Goal: Transaction & Acquisition: Purchase product/service

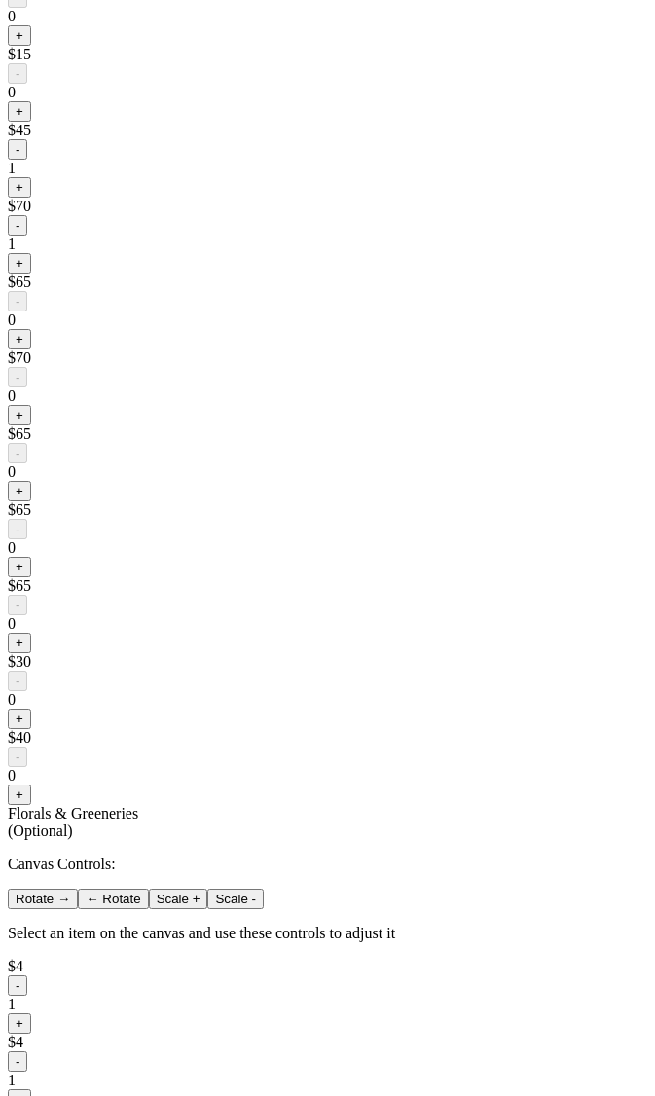
click at [102, 759] on div "< ryanpop Add Details Let's personalize it! My Design $668 Add-ons (Optional) B…" at bounding box center [327, 162] width 639 height 2787
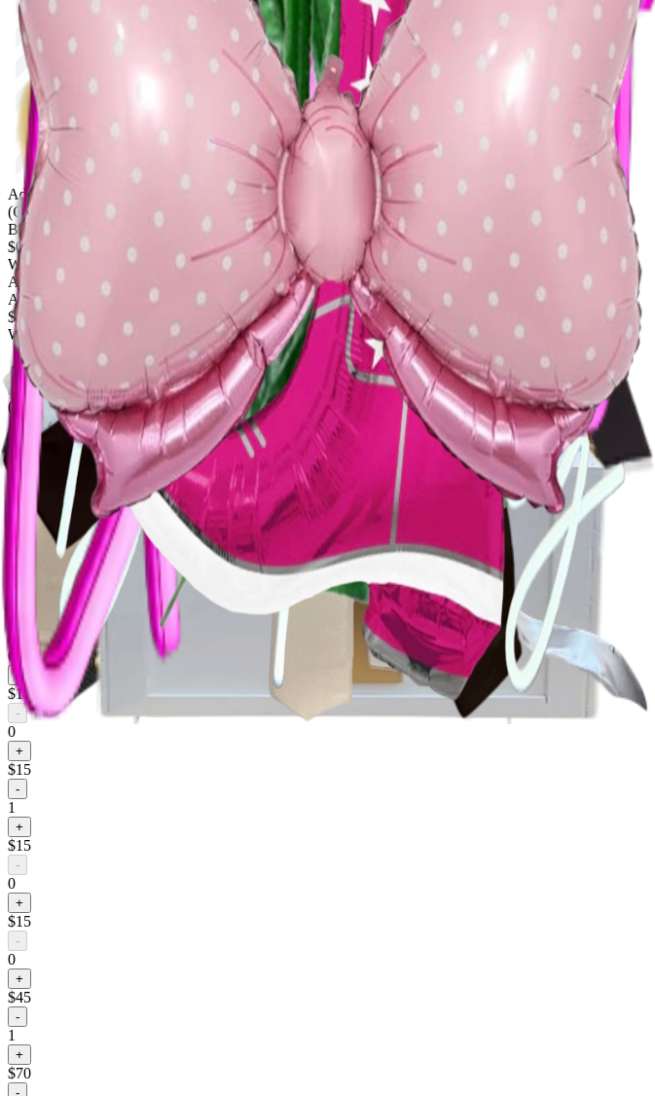
scroll to position [317, 0]
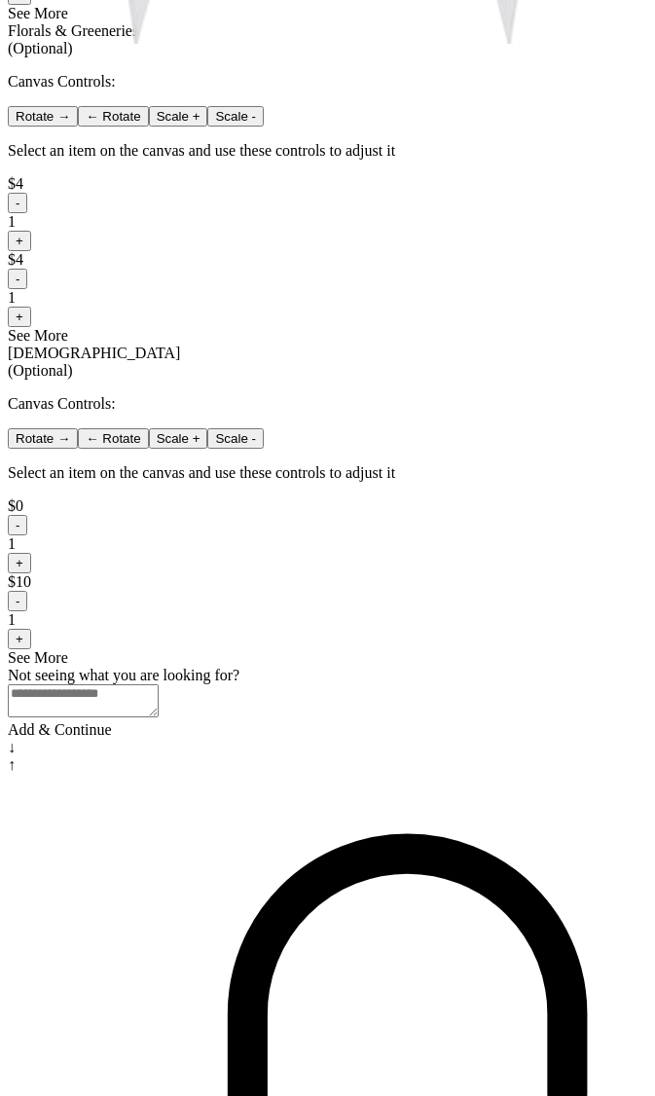
scroll to position [1273, 0]
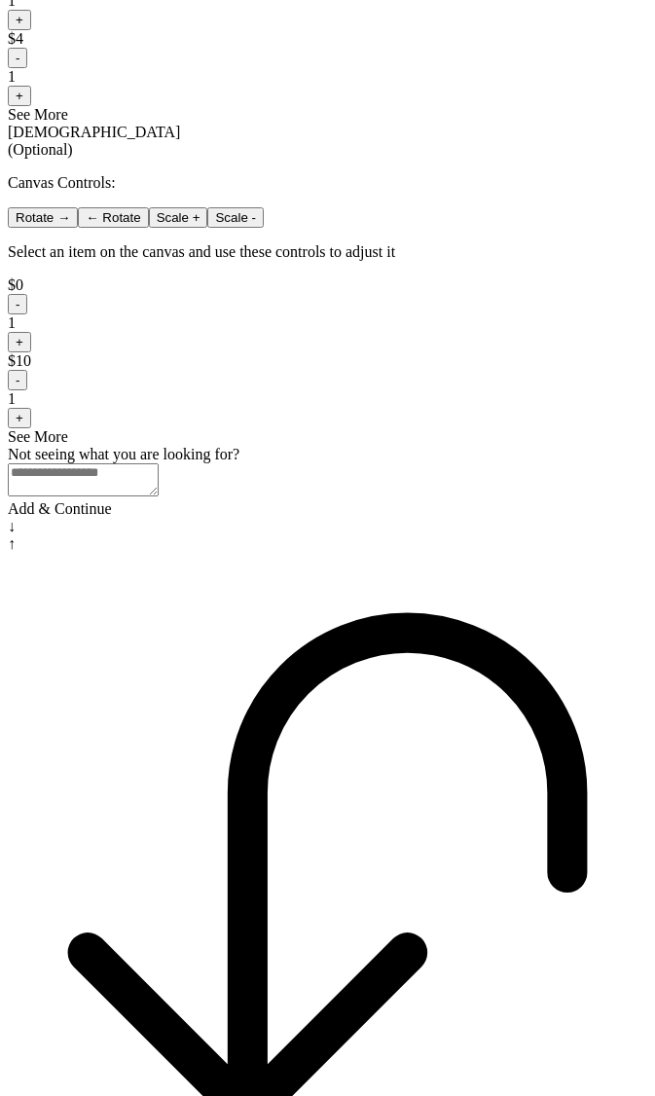
click at [342, 518] on div "Add & Continue" at bounding box center [327, 509] width 639 height 18
click at [371, 518] on div "Add & Continue" at bounding box center [327, 509] width 639 height 18
click at [363, 518] on div "Add & Continue" at bounding box center [327, 509] width 639 height 18
click at [362, 518] on div "Add & Continue" at bounding box center [327, 509] width 639 height 18
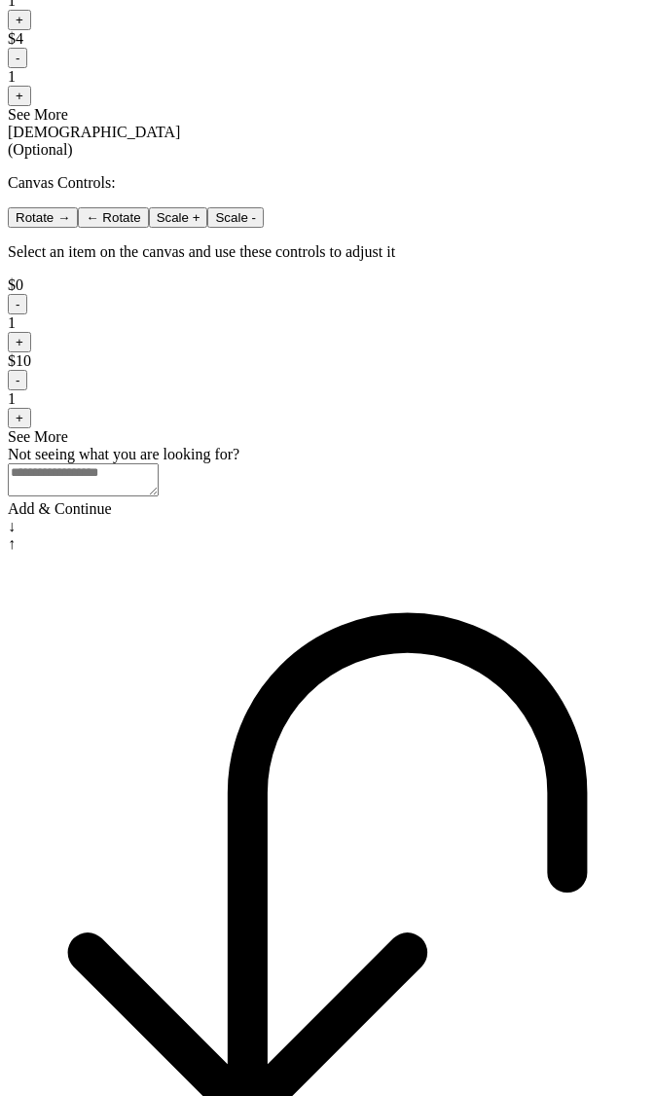
click at [362, 518] on div "Add & Continue" at bounding box center [327, 509] width 639 height 18
click at [361, 518] on div "Add & Continue" at bounding box center [327, 509] width 639 height 18
click at [348, 518] on div "Add & Continue" at bounding box center [327, 509] width 639 height 18
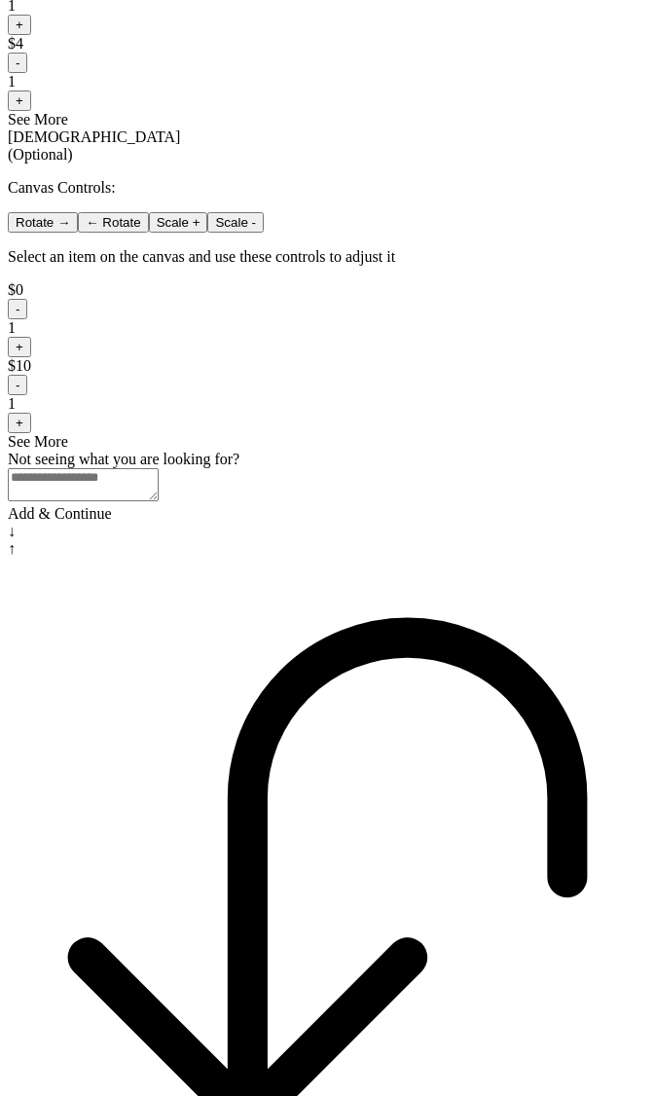
scroll to position [1273, 0]
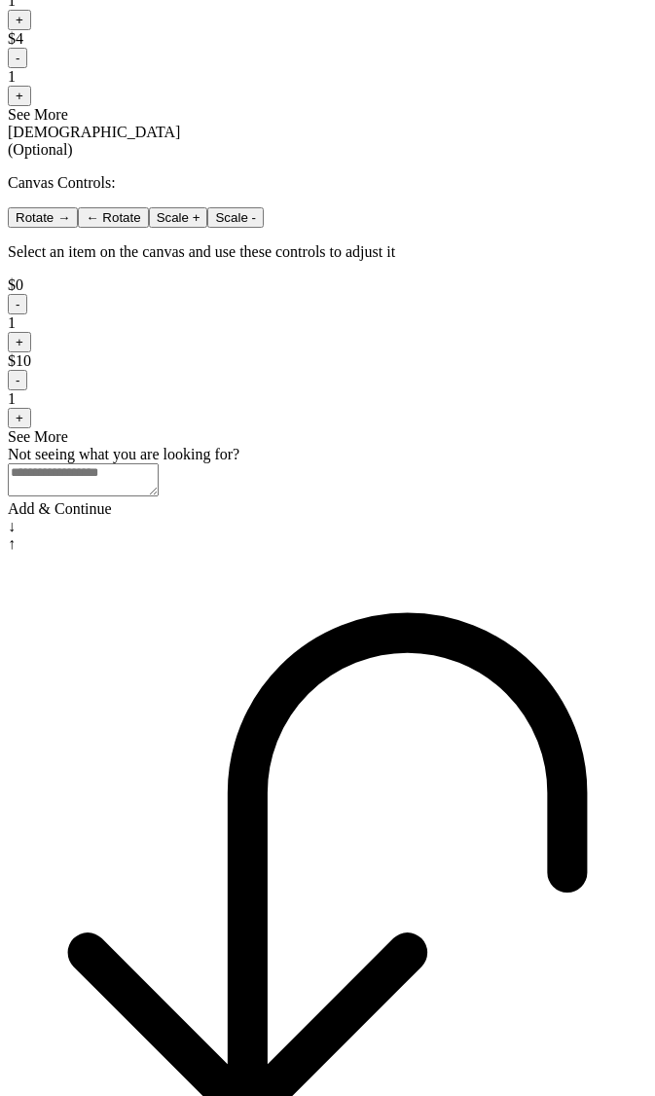
click at [324, 518] on div "Add & Continue" at bounding box center [327, 509] width 639 height 18
drag, startPoint x: 404, startPoint y: 909, endPoint x: 396, endPoint y: 921, distance: 14.0
click at [404, 500] on div at bounding box center [327, 500] width 639 height 0
click at [387, 518] on div "Add & Continue" at bounding box center [327, 509] width 639 height 18
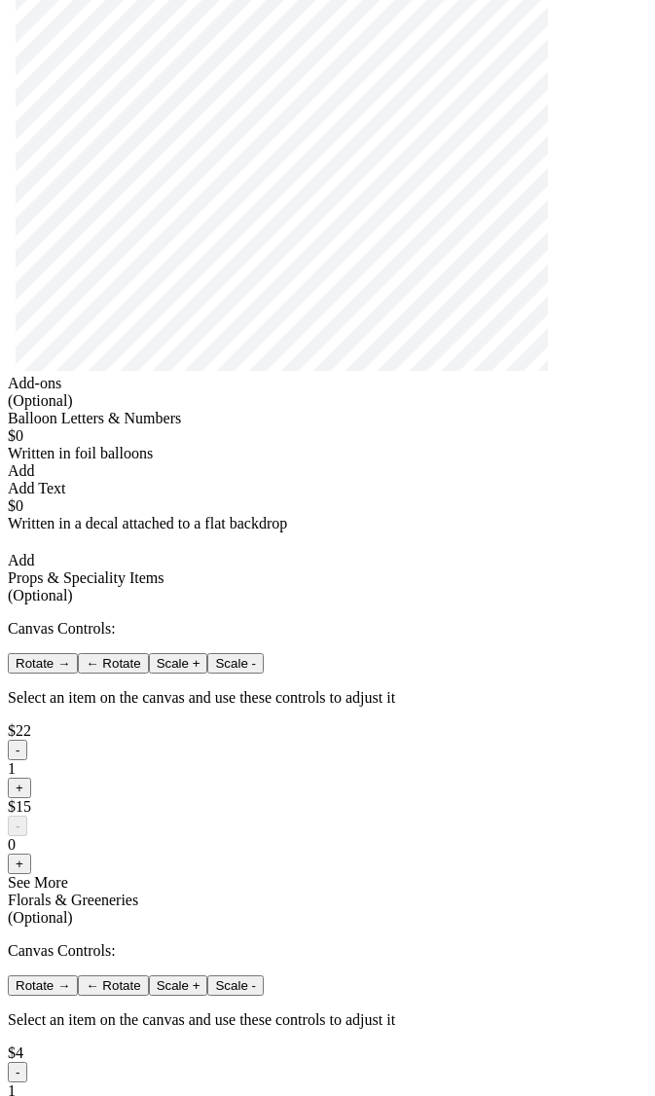
scroll to position [0, 0]
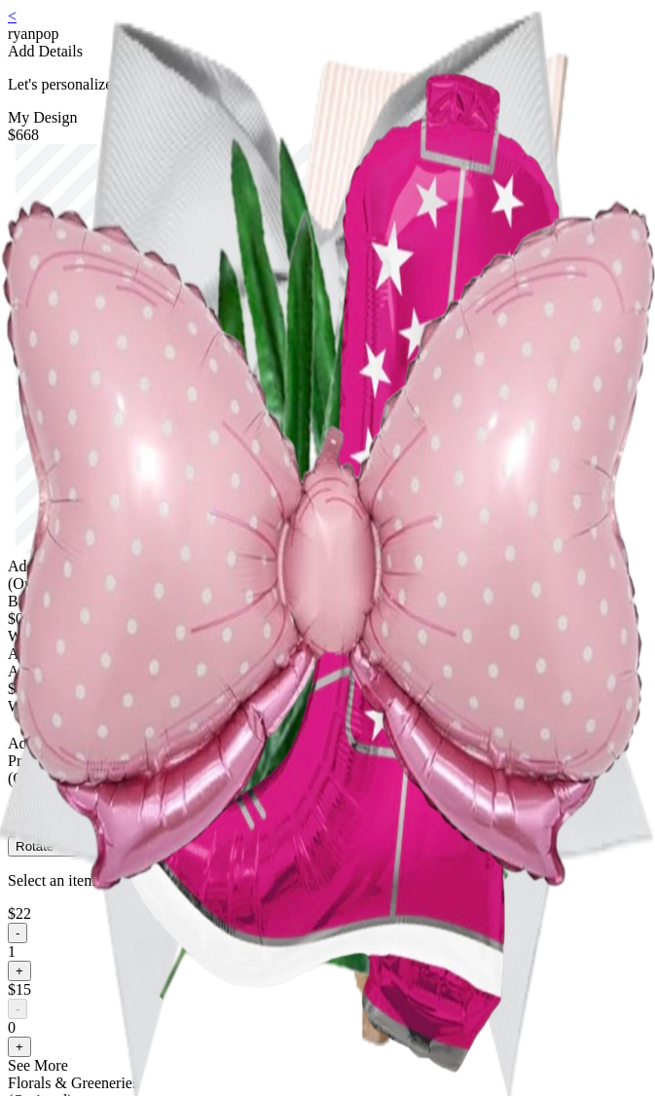
click at [631, 673] on div "< ryanpop Add Details Let's personalize it! My Design $668 Add-ons (Optional) B…" at bounding box center [327, 899] width 639 height 1783
click at [548, 694] on div "< ryanpop Add Details Let's personalize it! My Design $668 Add-ons (Optional) B…" at bounding box center [327, 899] width 639 height 1783
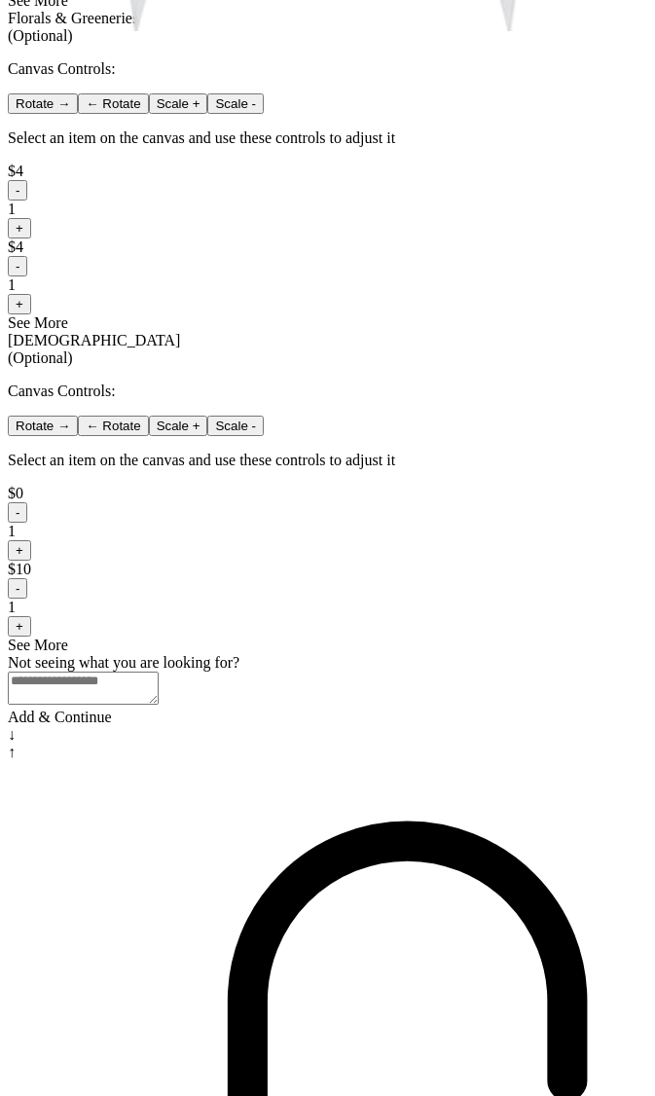
scroll to position [21, 0]
